Goal: Find specific page/section: Find specific page/section

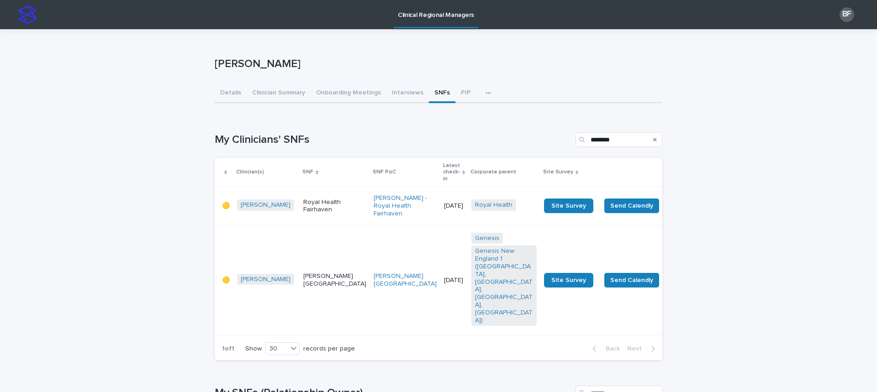
drag, startPoint x: 622, startPoint y: 139, endPoint x: 560, endPoint y: 140, distance: 61.7
click at [562, 141] on div "My Clinicians' SNFs ********" at bounding box center [439, 139] width 448 height 15
type input "*"
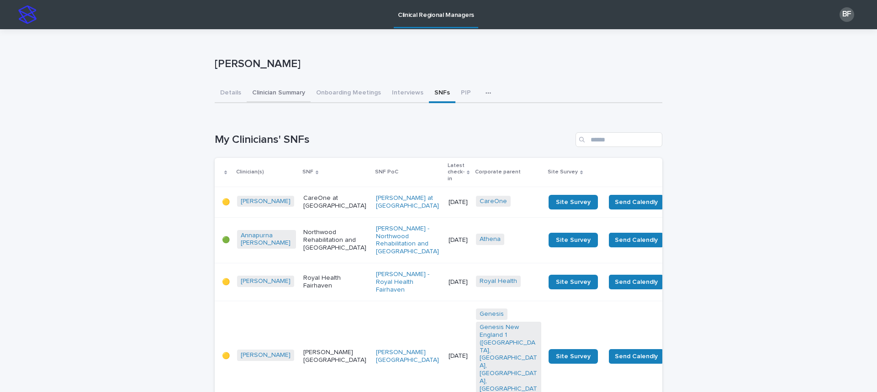
click at [284, 92] on button "Clinician Summary" at bounding box center [279, 93] width 64 height 19
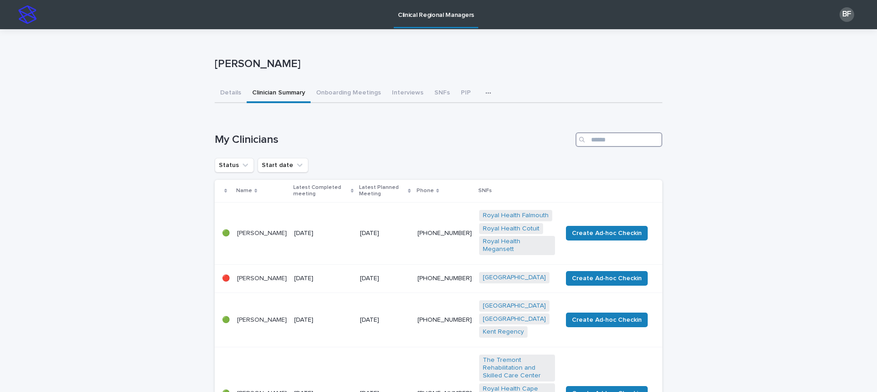
click at [617, 137] on input "Search" at bounding box center [618, 139] width 87 height 15
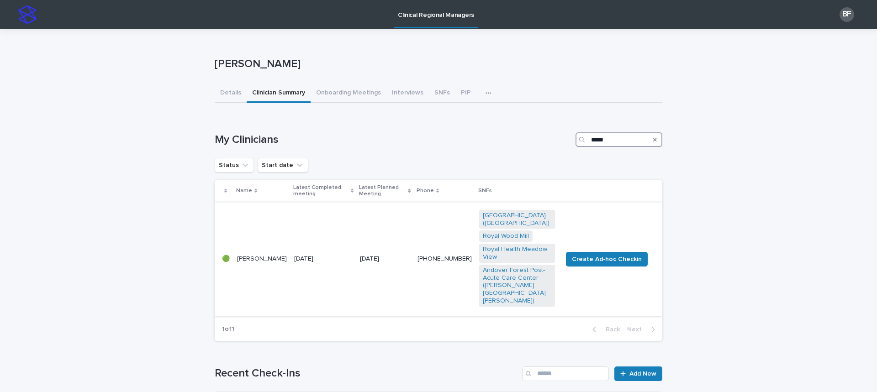
type input "*****"
click at [333, 222] on td "[DATE]" at bounding box center [323, 259] width 66 height 114
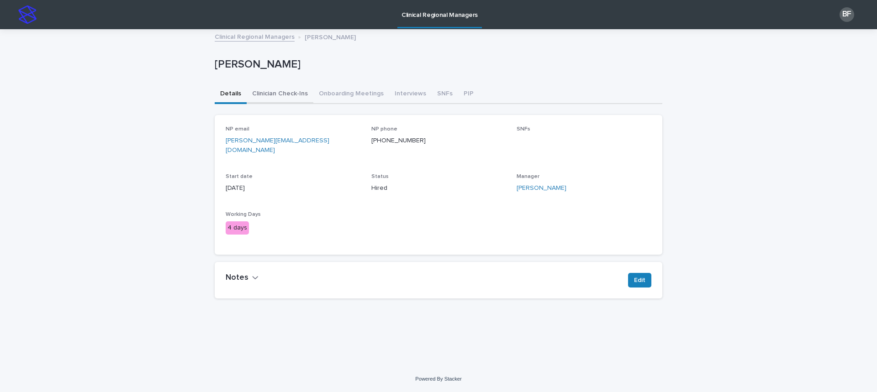
click at [288, 96] on button "Clinician Check-Ins" at bounding box center [280, 94] width 67 height 19
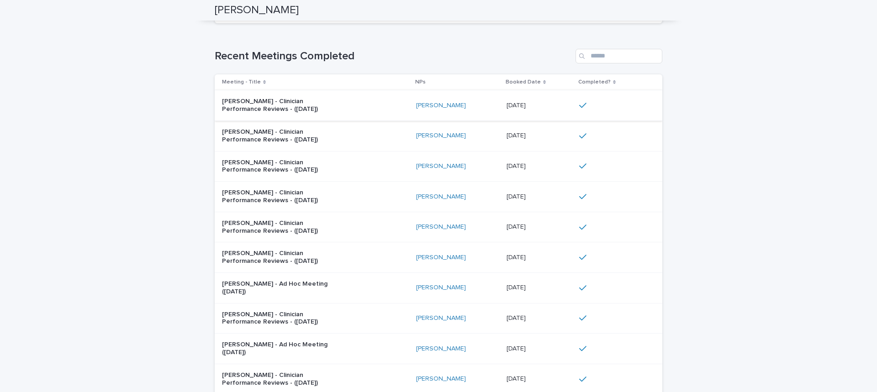
scroll to position [228, 0]
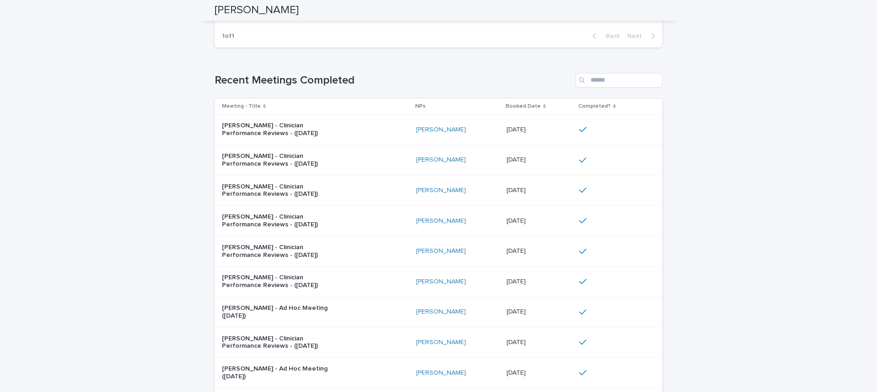
click at [344, 128] on div "[PERSON_NAME] - Clinician Performance Reviews - ([DATE])" at bounding box center [315, 129] width 187 height 23
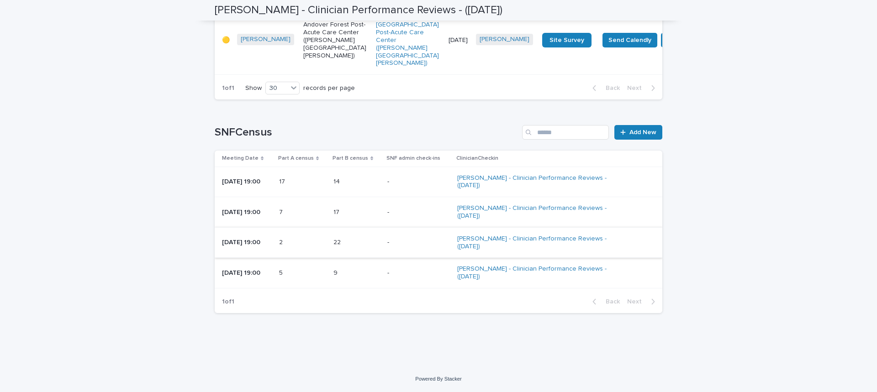
scroll to position [827, 0]
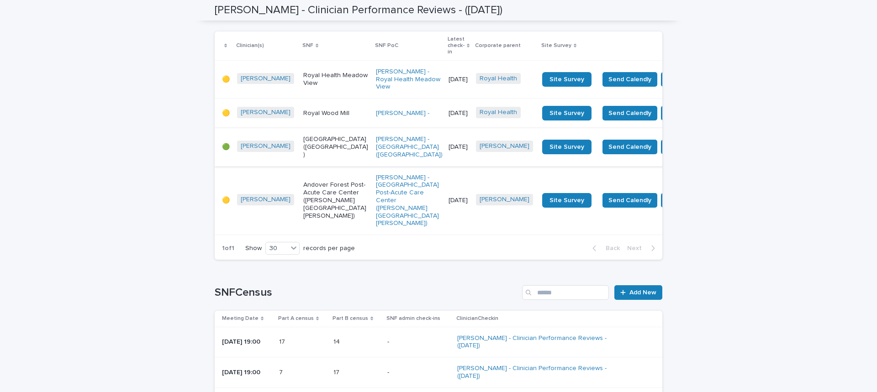
drag, startPoint x: 330, startPoint y: 258, endPoint x: 330, endPoint y: 253, distance: 4.6
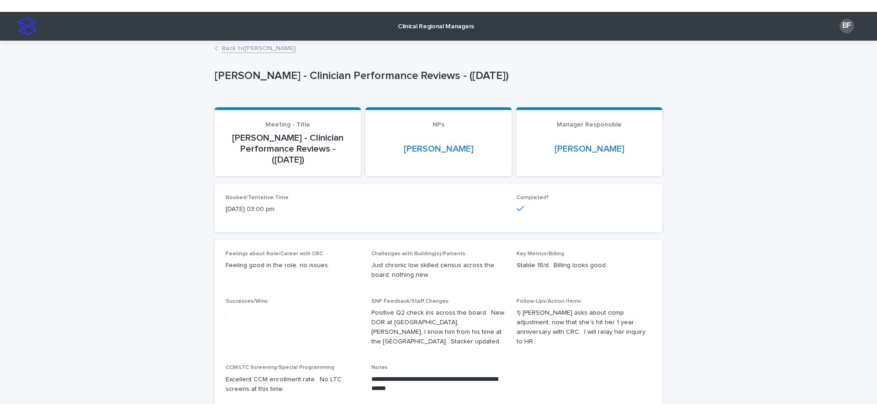
scroll to position [0, 0]
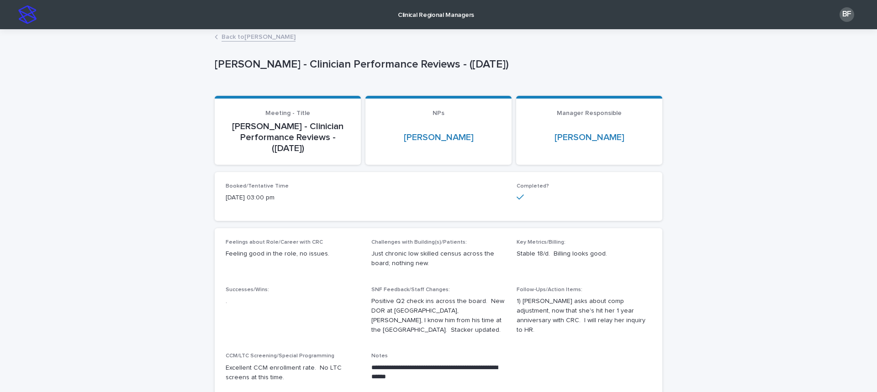
click at [244, 37] on link "Back to [PERSON_NAME]" at bounding box center [259, 36] width 74 height 11
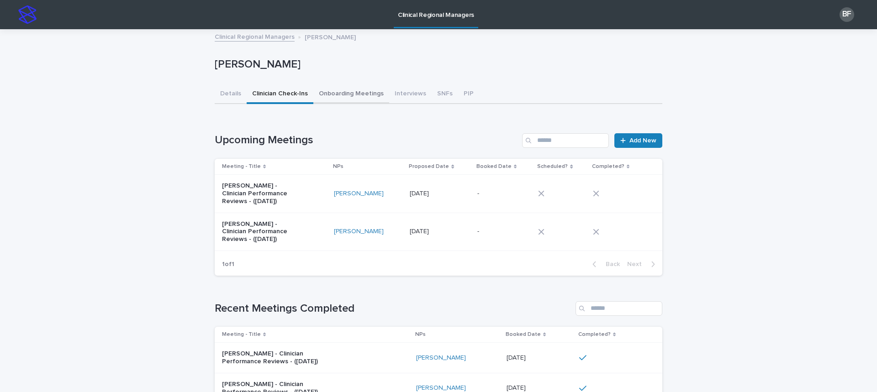
click at [233, 97] on button "Details" at bounding box center [231, 94] width 32 height 19
